Goal: Task Accomplishment & Management: Manage account settings

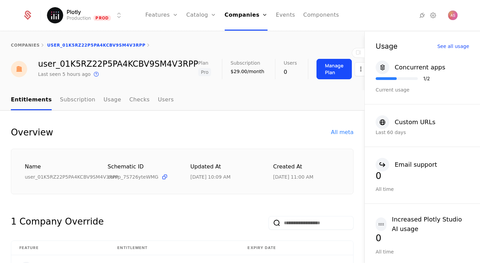
click at [246, 35] on link "Companies" at bounding box center [248, 33] width 31 height 5
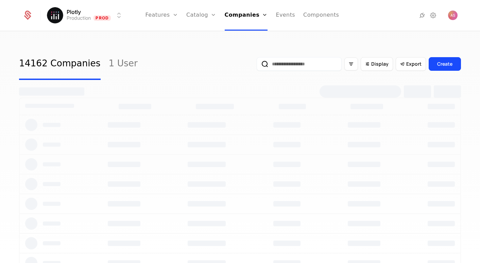
click at [292, 62] on input "email" at bounding box center [299, 64] width 85 height 14
paste input "**********"
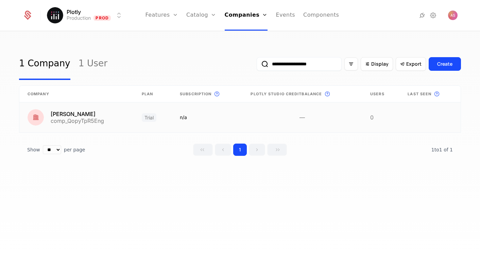
type input "**********"
click at [82, 119] on link at bounding box center [76, 117] width 114 height 30
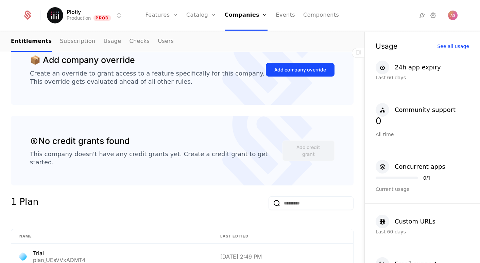
scroll to position [180, 0]
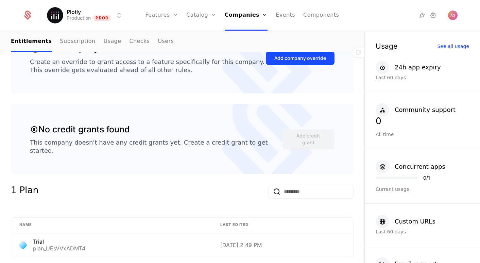
click at [313, 57] on div "Add company override" at bounding box center [300, 58] width 52 height 7
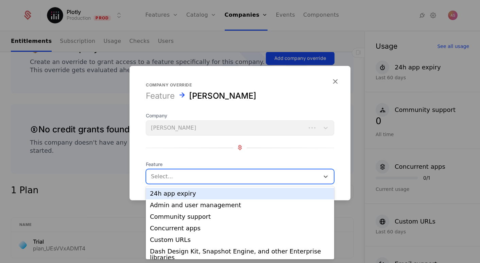
click at [231, 177] on div at bounding box center [233, 176] width 164 height 10
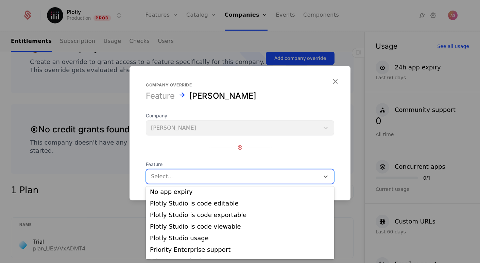
scroll to position [173, 0]
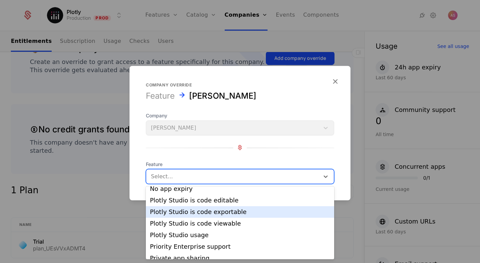
click at [227, 209] on div "Plotly Studio is code exportable" at bounding box center [240, 212] width 180 height 6
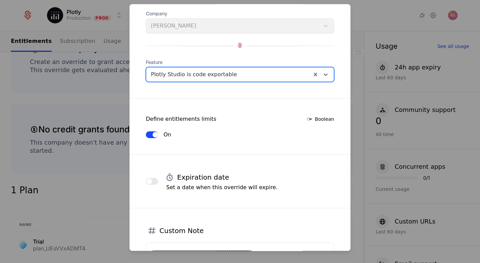
scroll to position [52, 0]
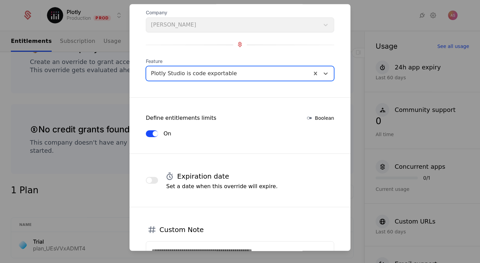
click at [153, 177] on button "button" at bounding box center [152, 180] width 12 height 7
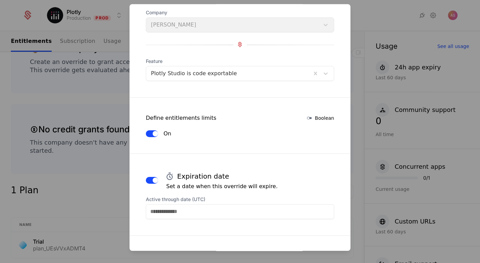
click at [185, 214] on input "Active through date (UTC)" at bounding box center [240, 211] width 188 height 15
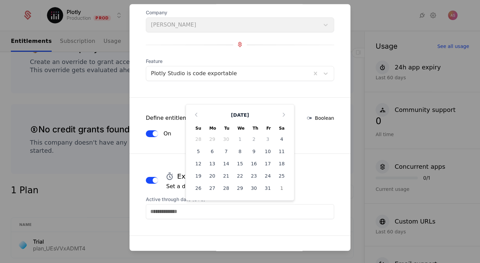
click at [283, 141] on div "4" at bounding box center [282, 139] width 14 height 11
type input "**********"
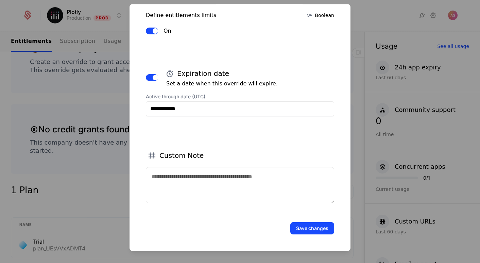
scroll to position [154, 0]
click at [313, 228] on button "Save changes" at bounding box center [312, 228] width 44 height 12
